Goal: Task Accomplishment & Management: Use online tool/utility

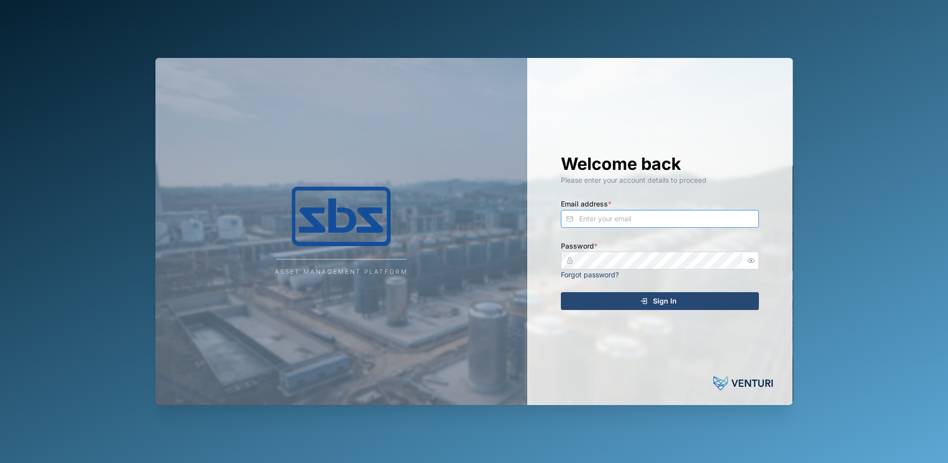
type input "[PERSON_NAME][EMAIL_ADDRESS][DOMAIN_NAME]"
click at [663, 298] on span "Sign In" at bounding box center [665, 301] width 24 height 17
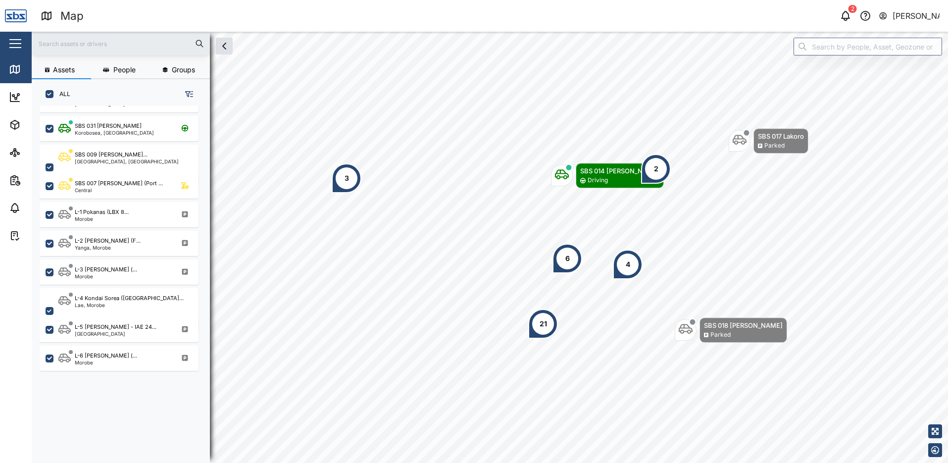
scroll to position [49, 0]
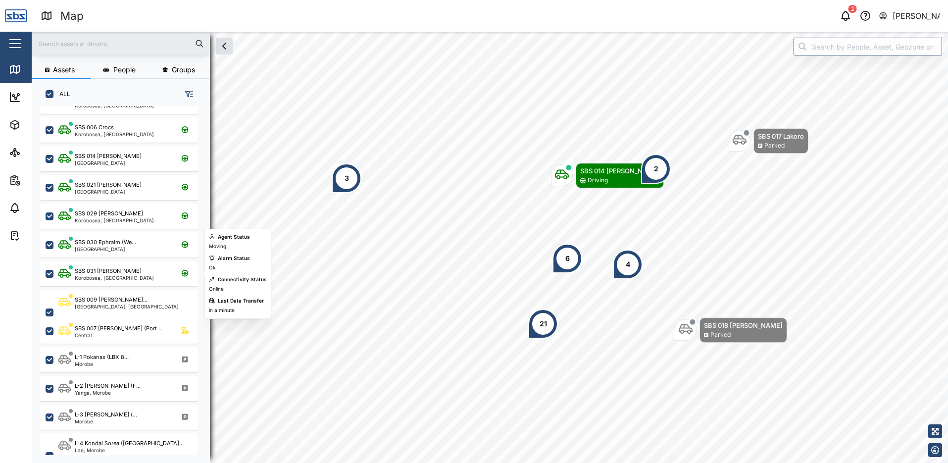
click at [110, 270] on div "SBS 031 [PERSON_NAME]" at bounding box center [108, 271] width 67 height 8
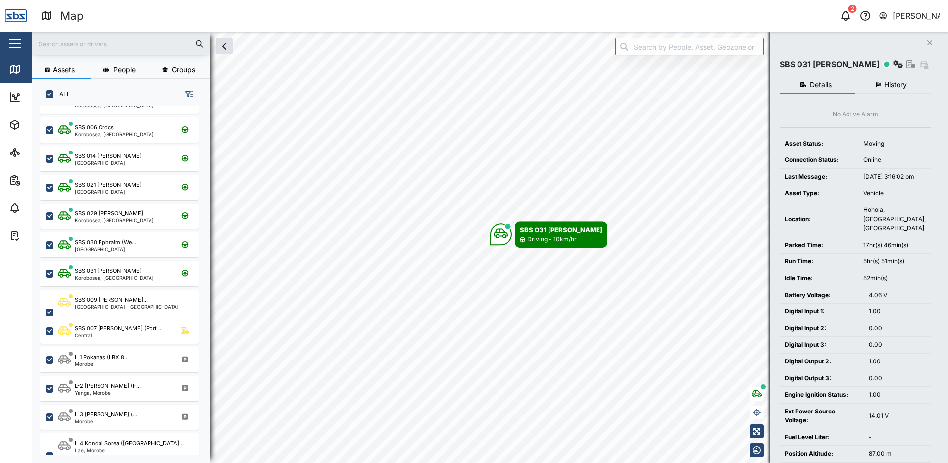
click at [885, 87] on span "History" at bounding box center [895, 84] width 23 height 7
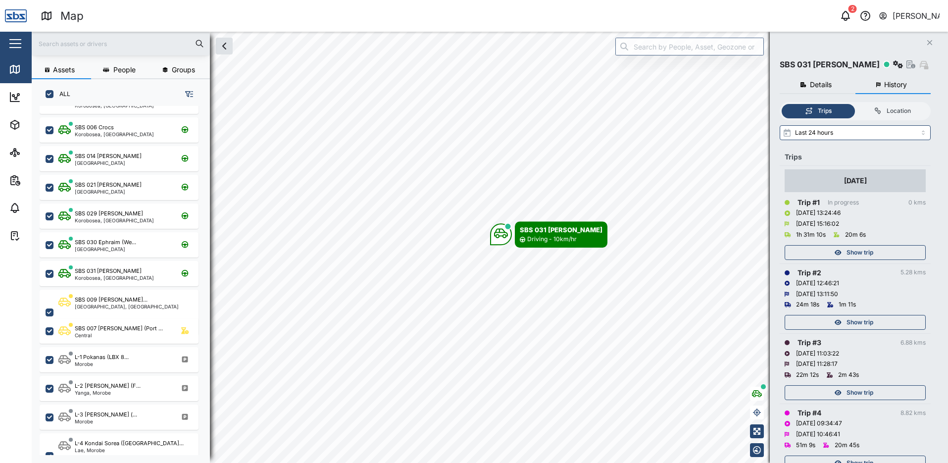
click at [842, 257] on div "Show trip" at bounding box center [853, 253] width 129 height 14
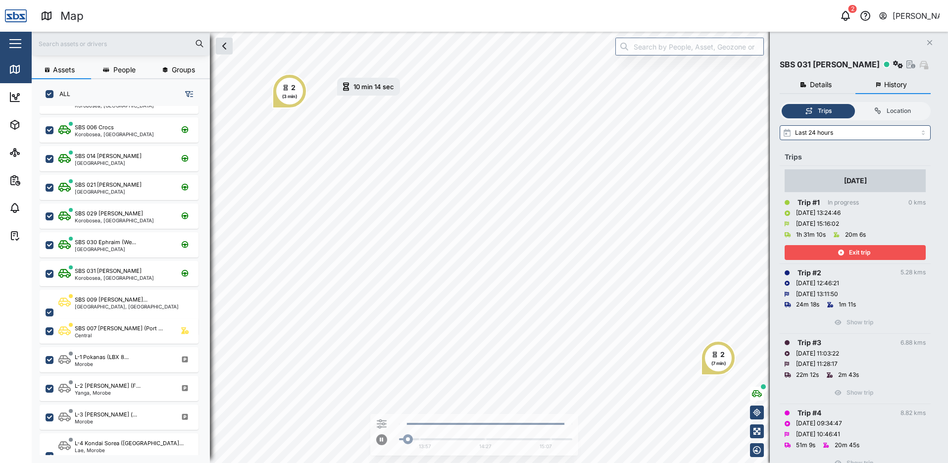
click at [842, 252] on icon "button" at bounding box center [841, 252] width 6 height 6
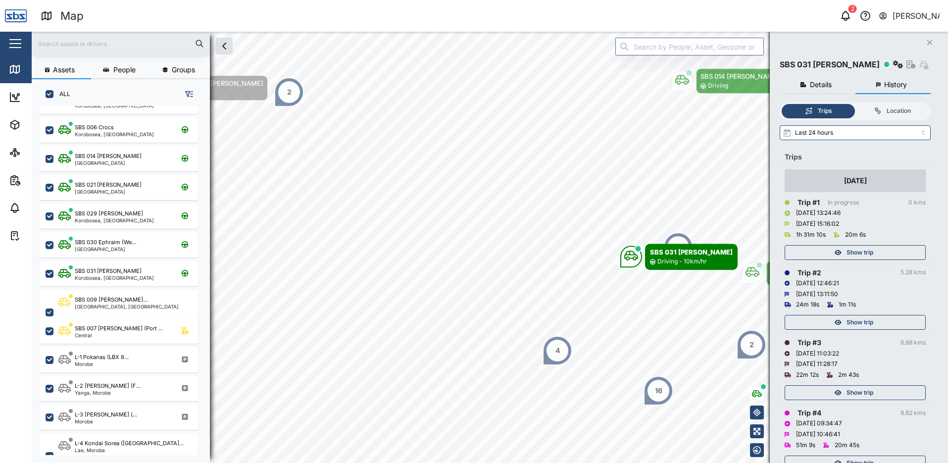
click at [862, 323] on span "Show trip" at bounding box center [859, 322] width 27 height 14
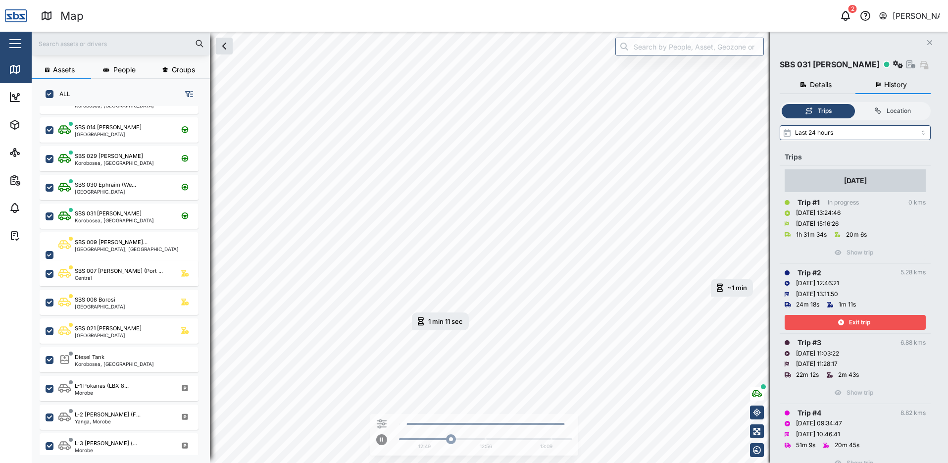
click at [862, 323] on span "Exit trip" at bounding box center [859, 322] width 21 height 14
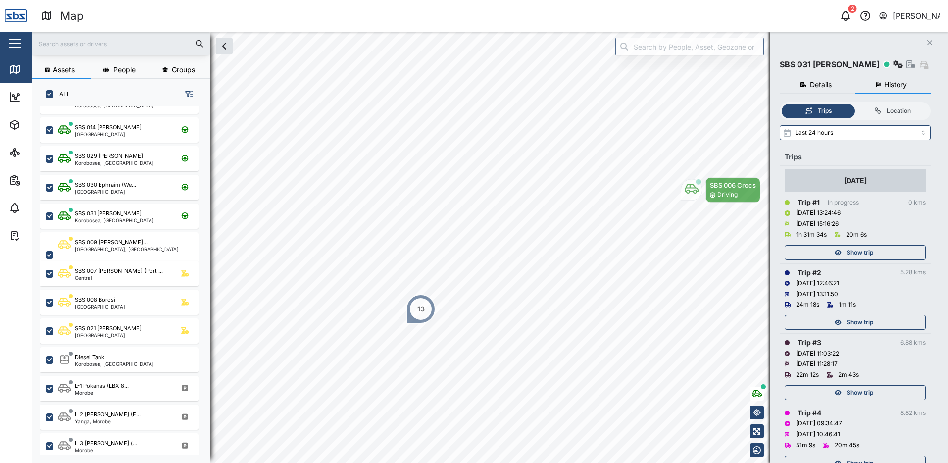
click at [856, 253] on span "Show trip" at bounding box center [859, 253] width 27 height 14
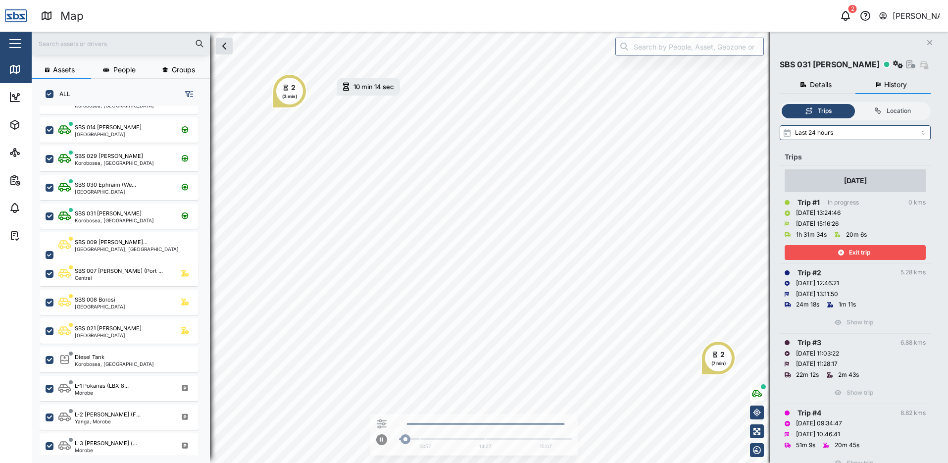
click at [856, 253] on span "Exit trip" at bounding box center [859, 253] width 21 height 14
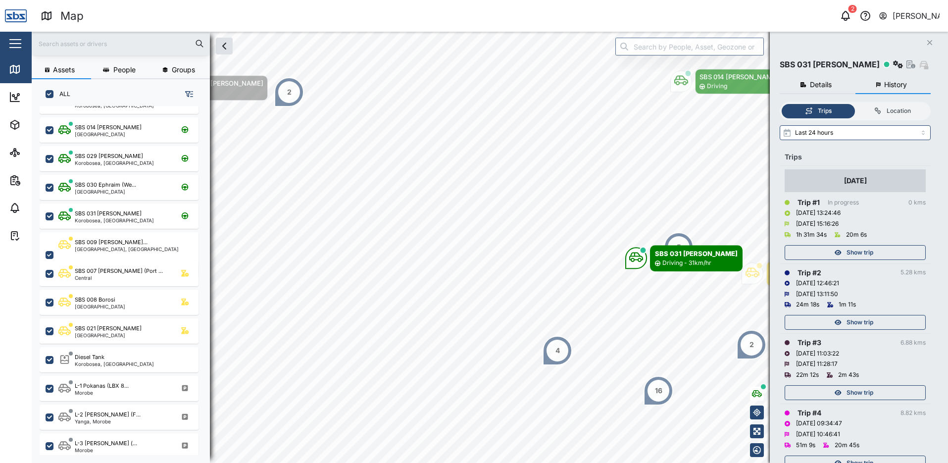
click at [929, 39] on button "Close" at bounding box center [930, 43] width 14 height 14
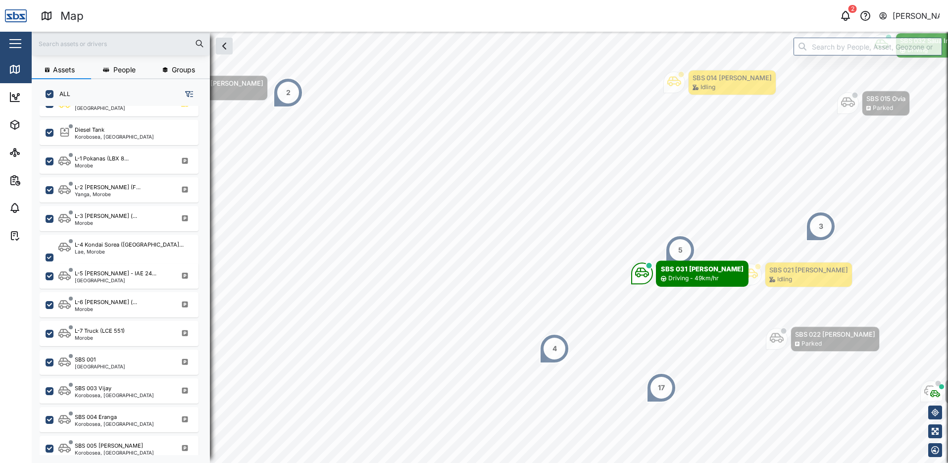
scroll to position [297, 0]
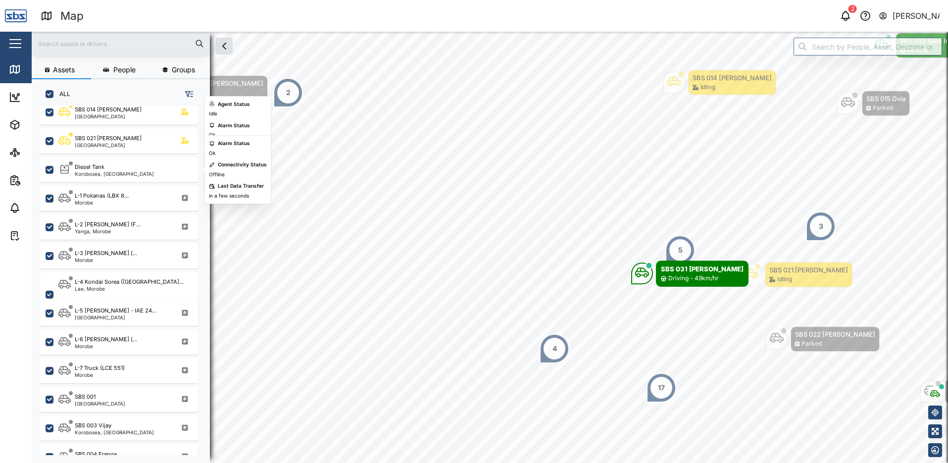
click at [112, 139] on div "SBS 021 [PERSON_NAME]" at bounding box center [108, 138] width 67 height 8
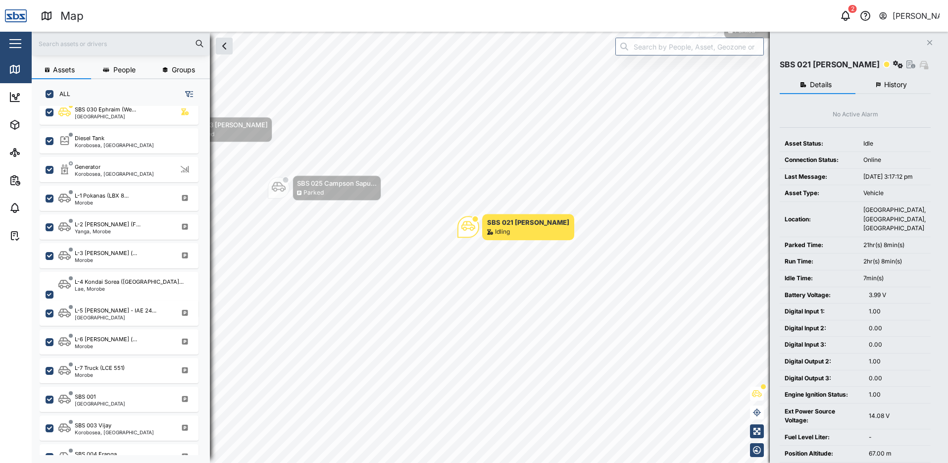
click at [899, 87] on span "History" at bounding box center [895, 84] width 23 height 7
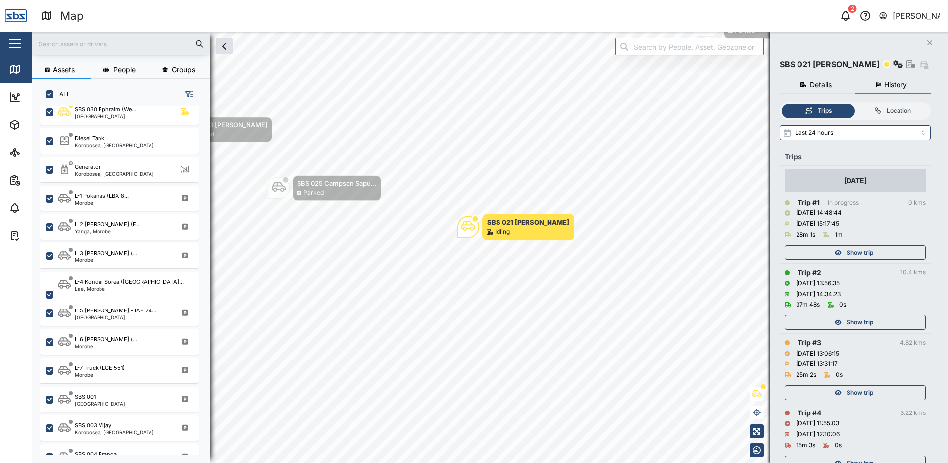
click at [871, 322] on span "Show trip" at bounding box center [859, 322] width 27 height 14
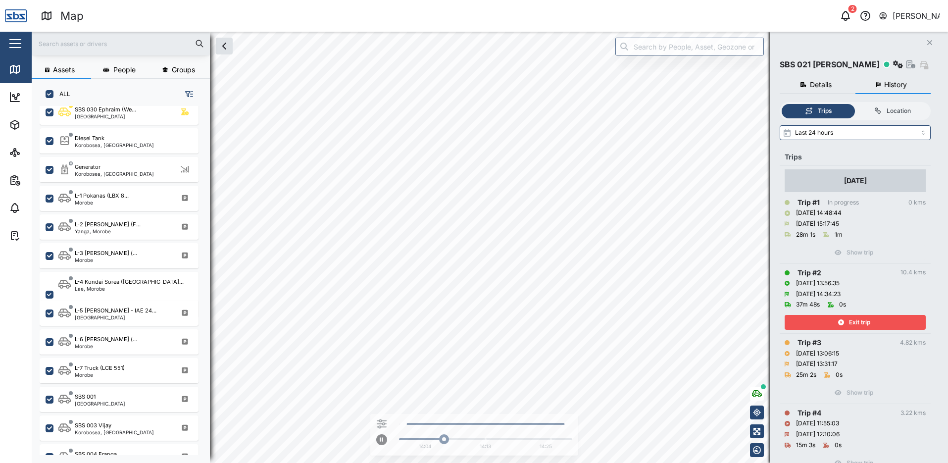
click at [871, 322] on div "Exit trip" at bounding box center [853, 322] width 129 height 14
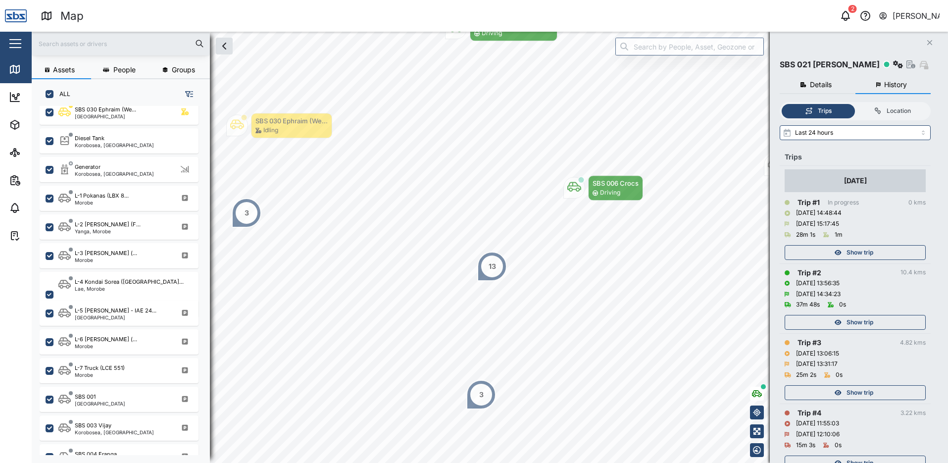
click at [868, 248] on span "Show trip" at bounding box center [859, 253] width 27 height 14
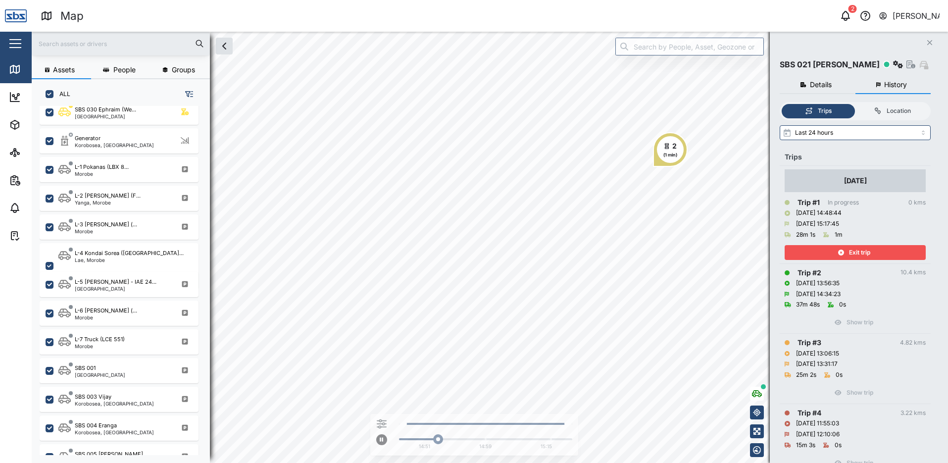
click at [842, 255] on icon "button" at bounding box center [841, 252] width 6 height 6
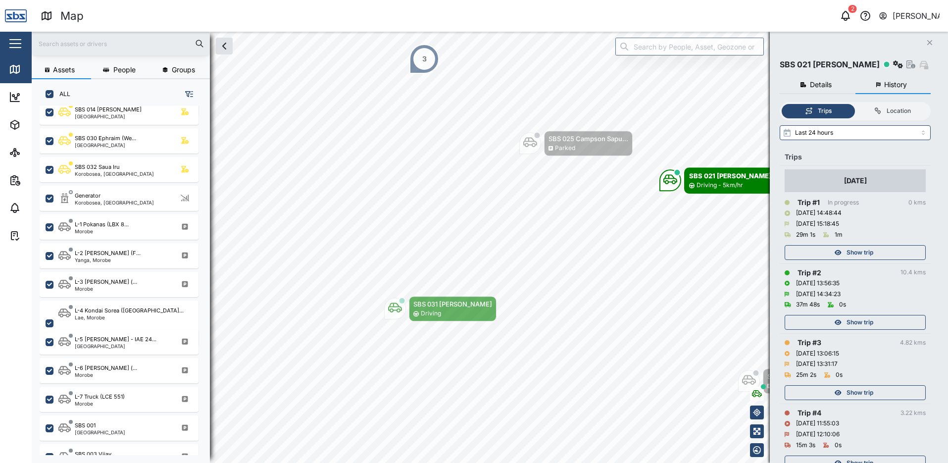
click at [930, 43] on icon "button" at bounding box center [929, 42] width 5 height 5
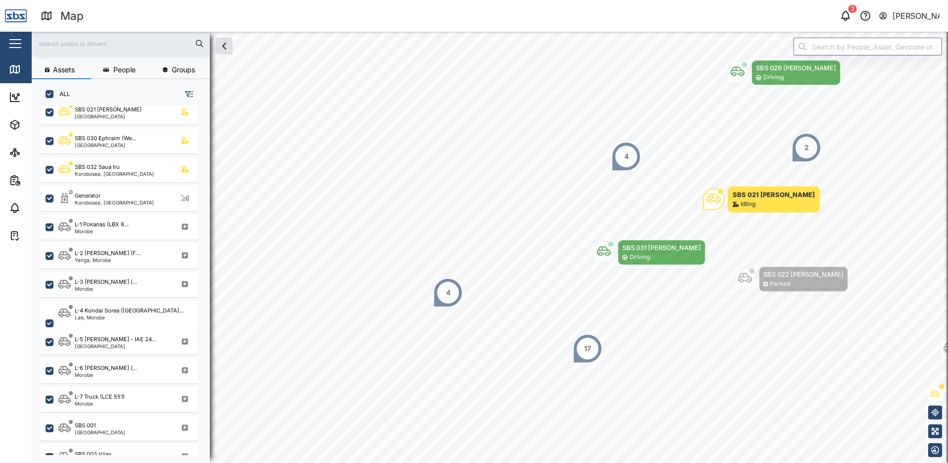
click at [889, 11] on button "[PERSON_NAME]" at bounding box center [909, 16] width 62 height 14
click at [854, 57] on link "Sign Out" at bounding box center [878, 64] width 119 height 22
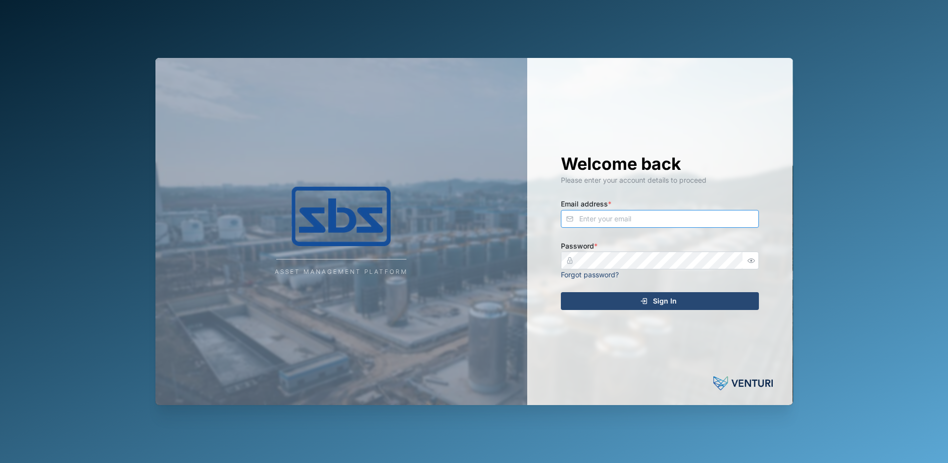
type input "[PERSON_NAME][EMAIL_ADDRESS][DOMAIN_NAME]"
